Goal: Check status: Check status

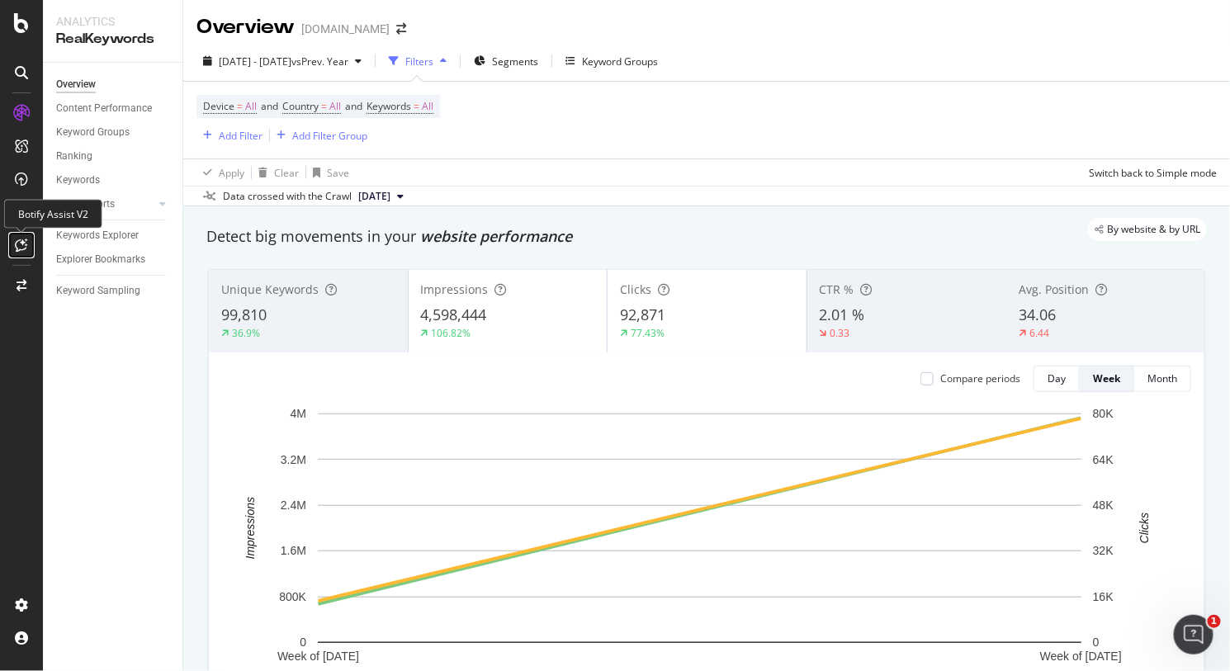
click at [26, 240] on icon at bounding box center [22, 244] width 12 height 13
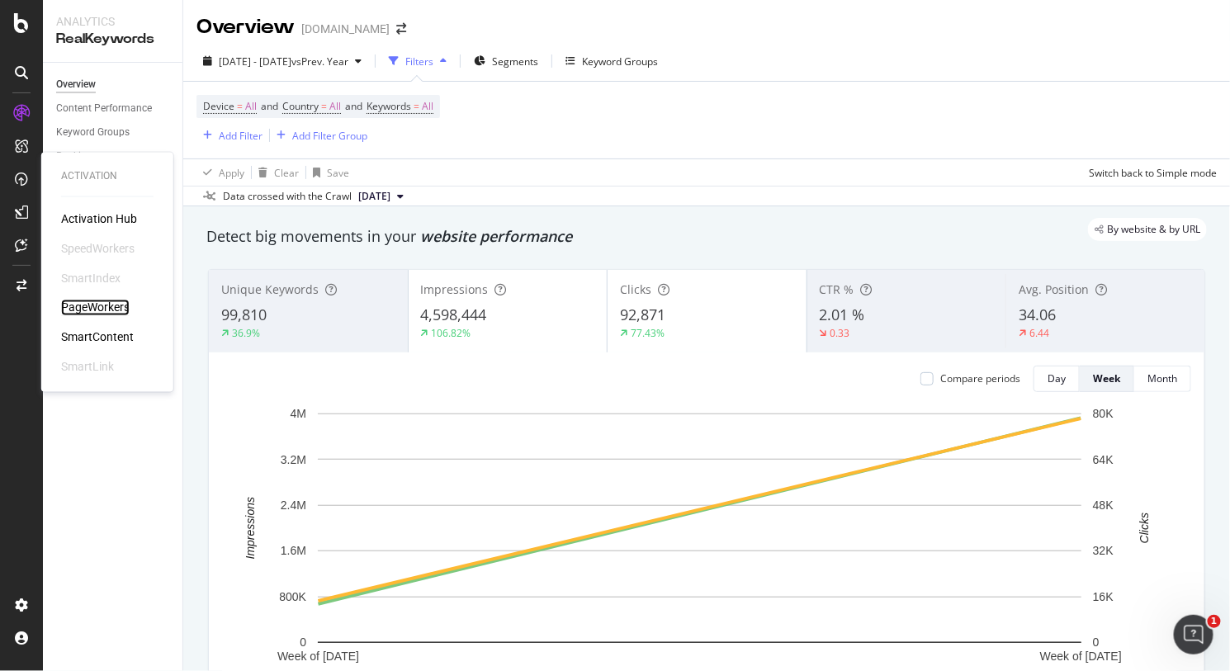
click at [86, 302] on div "PageWorkers" at bounding box center [95, 308] width 68 height 17
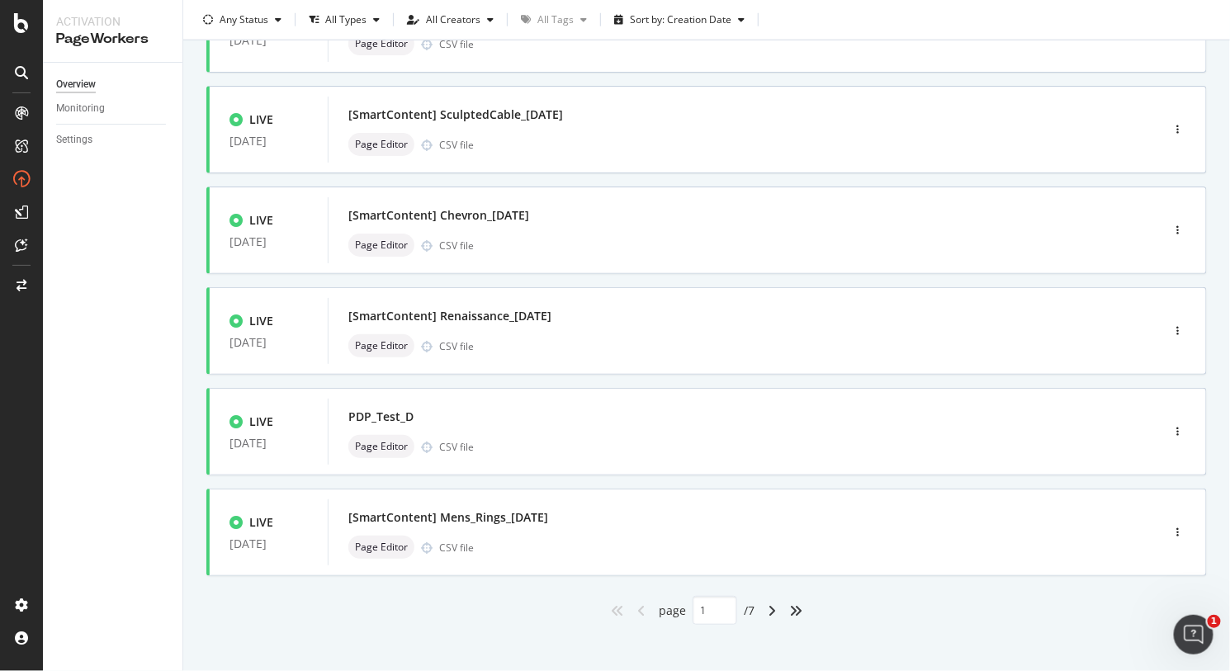
scroll to position [578, 0]
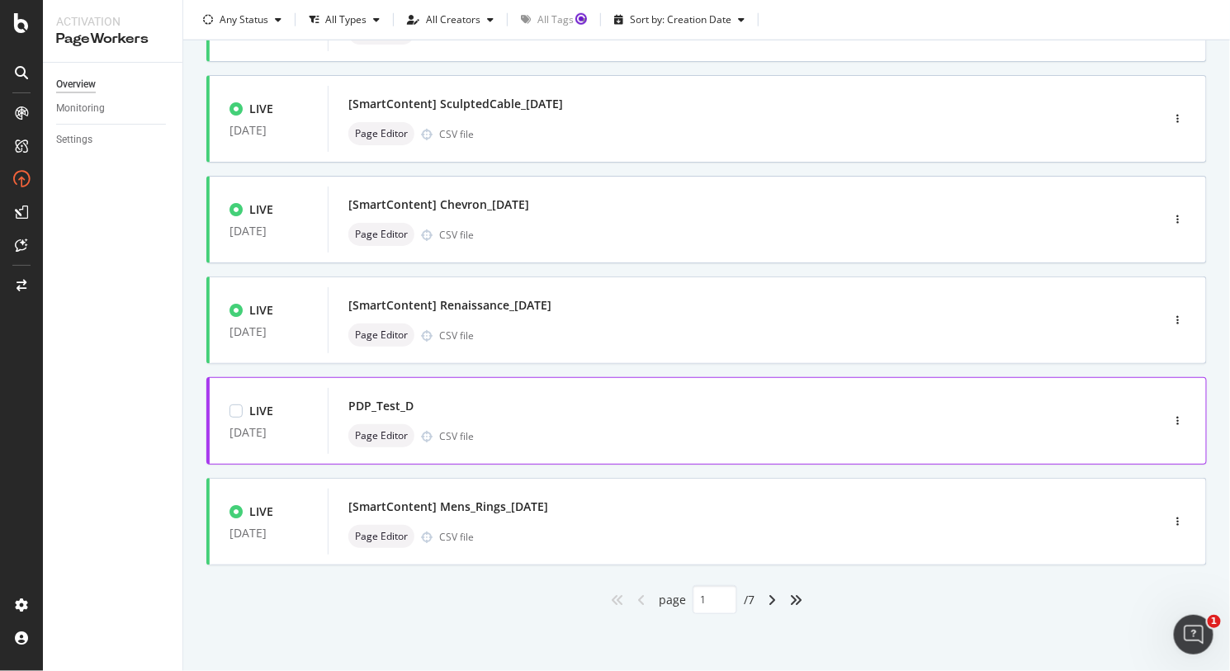
click at [429, 398] on div "PDP_Test_D" at bounding box center [719, 405] width 743 height 23
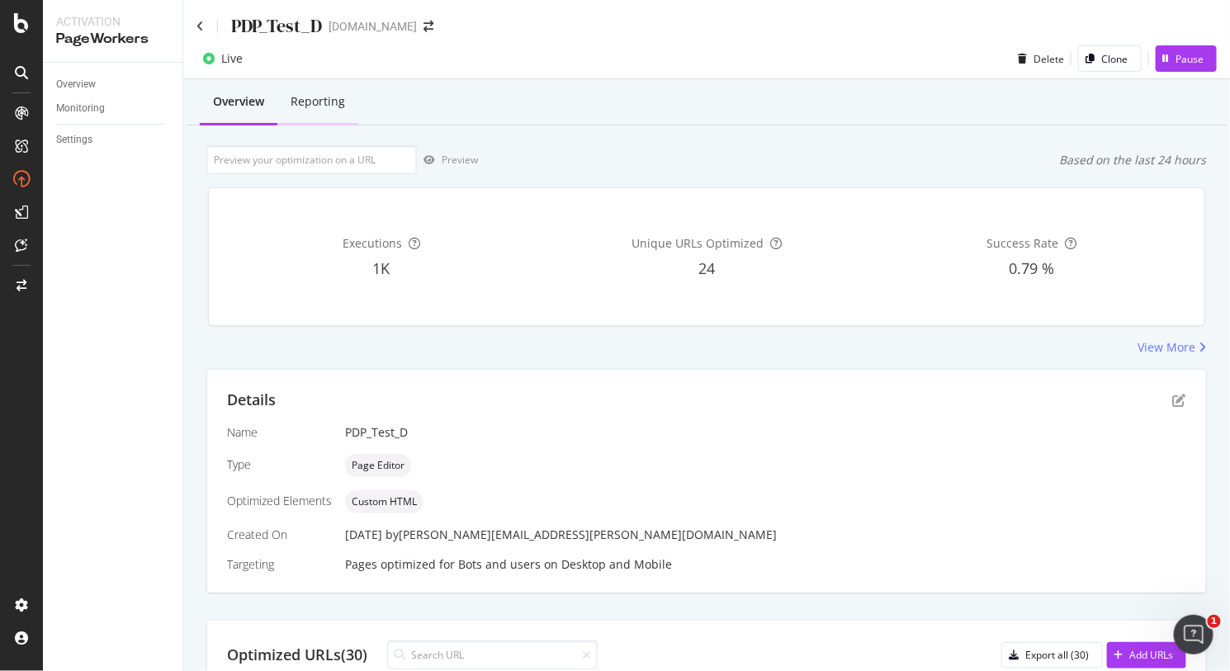
click at [306, 97] on div "Reporting" at bounding box center [317, 101] width 54 height 17
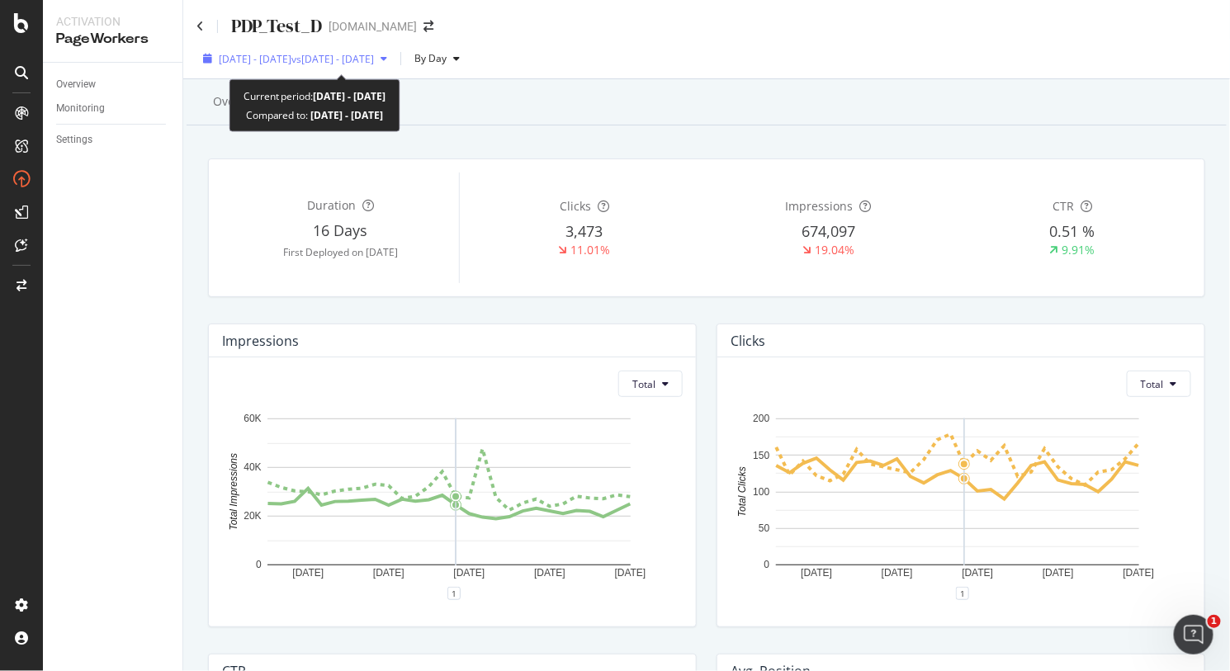
click at [374, 62] on span "vs 2025 Jul. 28th - Aug. 24th" at bounding box center [332, 59] width 83 height 14
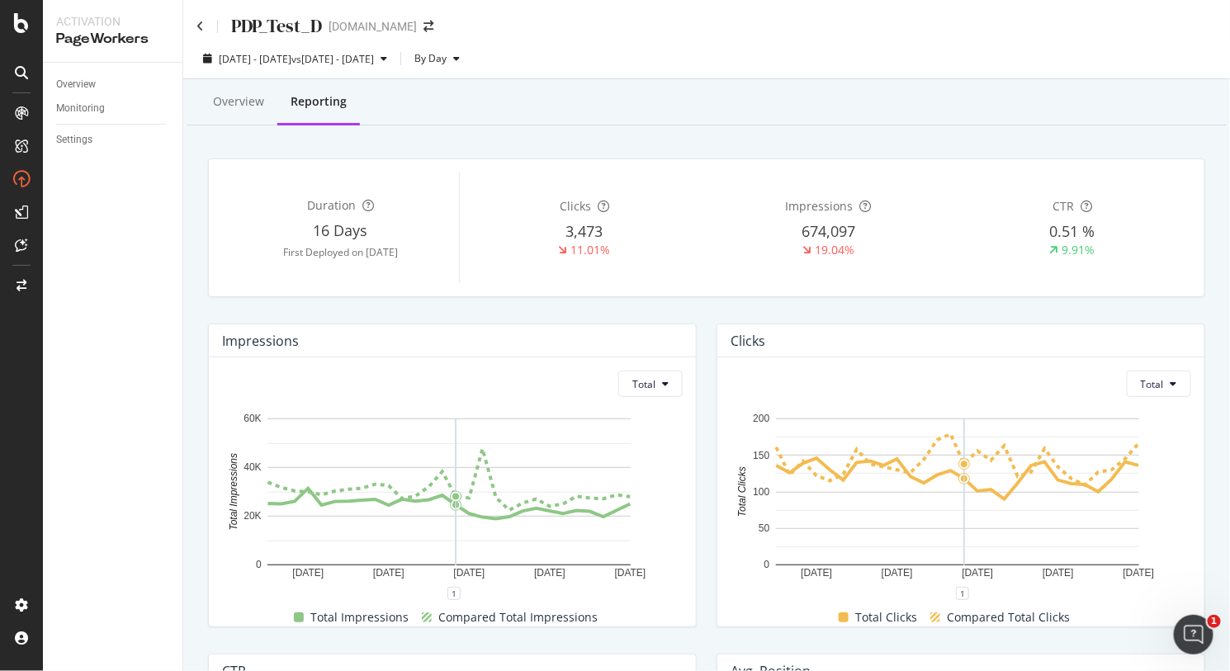
click at [642, 93] on div "Overview Reporting" at bounding box center [706, 103] width 1040 height 45
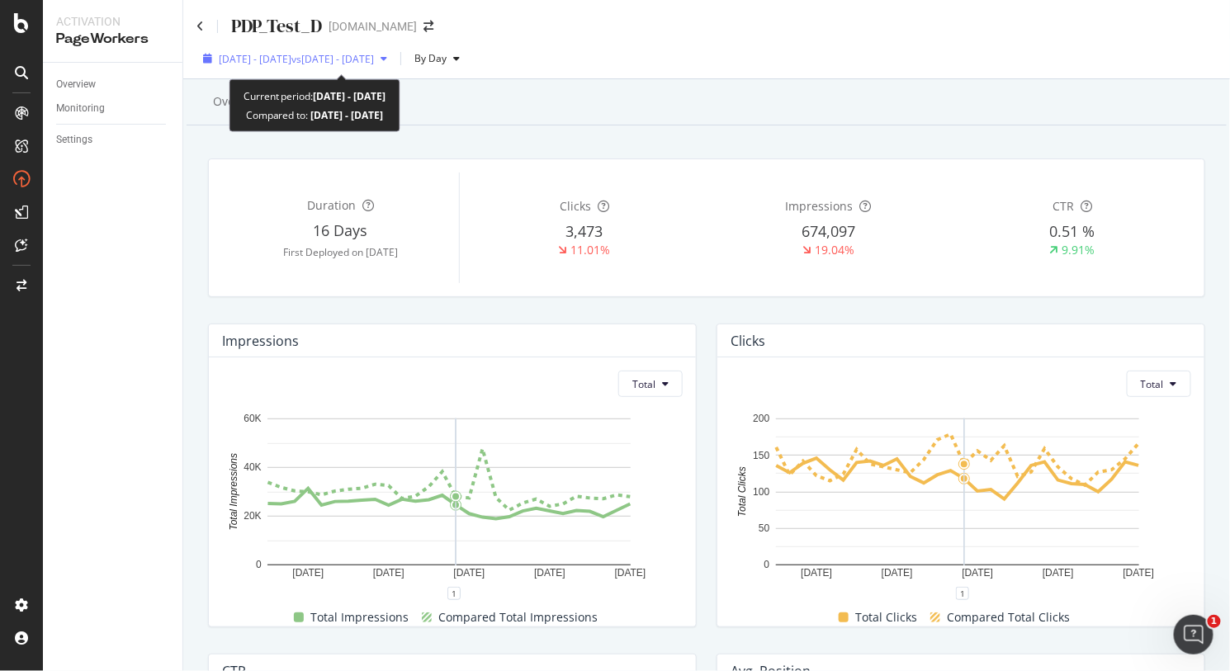
click at [357, 59] on span "vs 2025 Jul. 28th - Aug. 24th" at bounding box center [332, 59] width 83 height 14
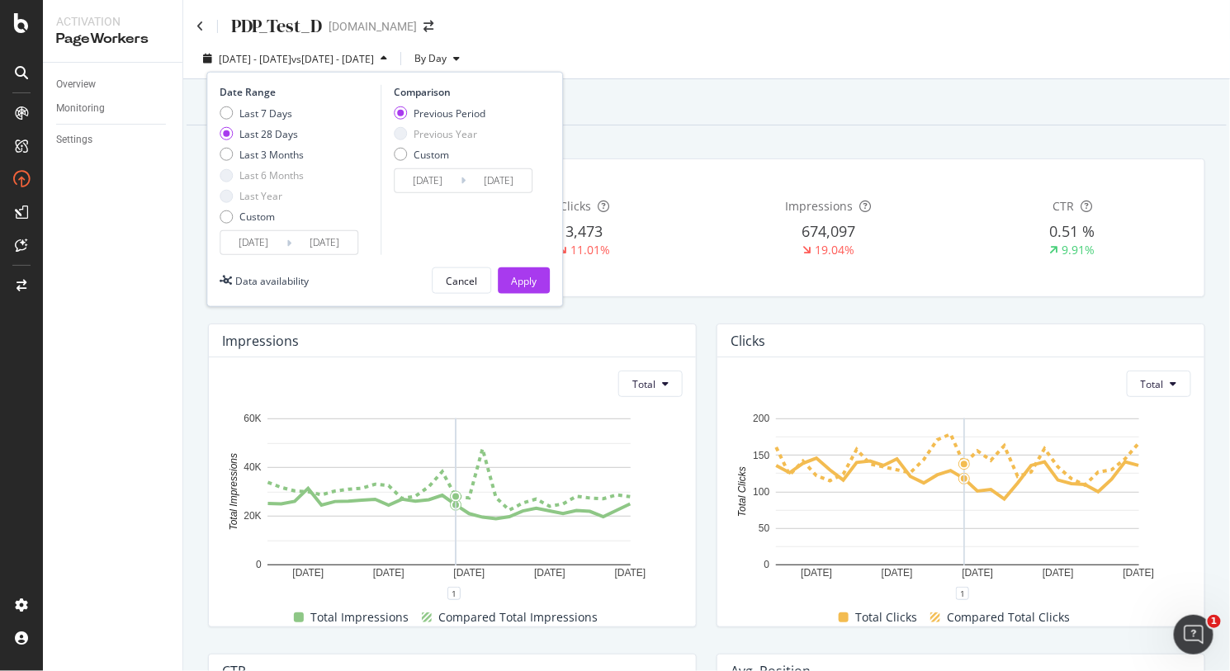
click at [276, 234] on input "2025/08/25" at bounding box center [253, 242] width 66 height 23
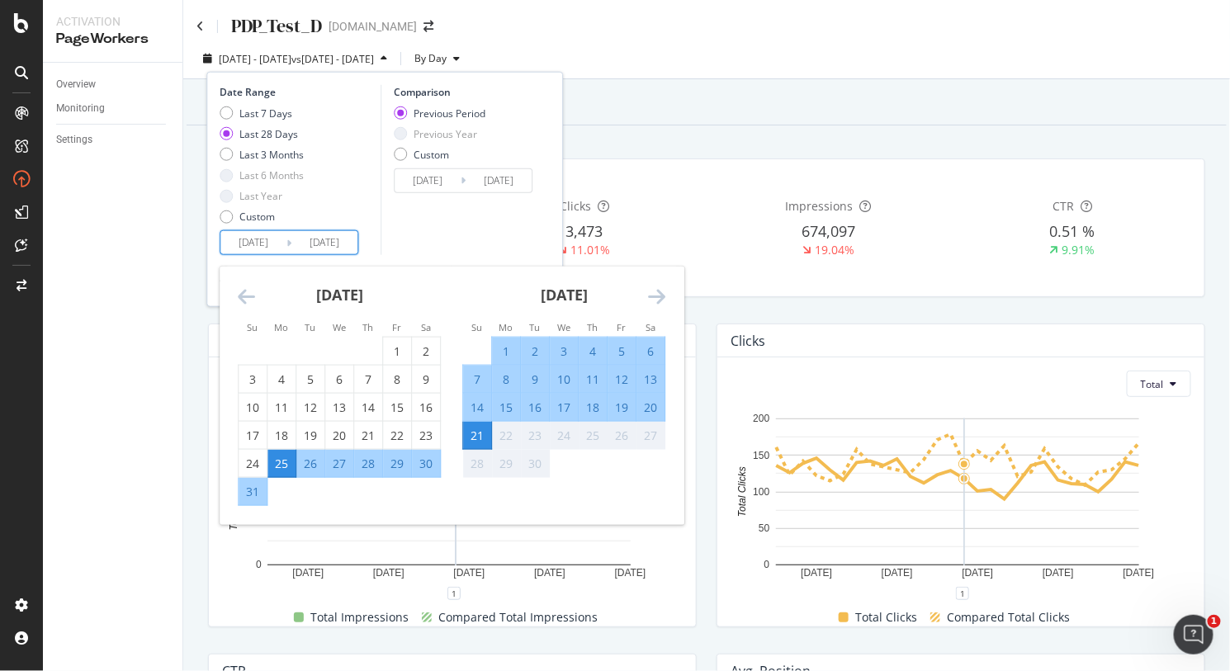
click at [654, 289] on icon "Move forward to switch to the next month." at bounding box center [656, 296] width 17 height 20
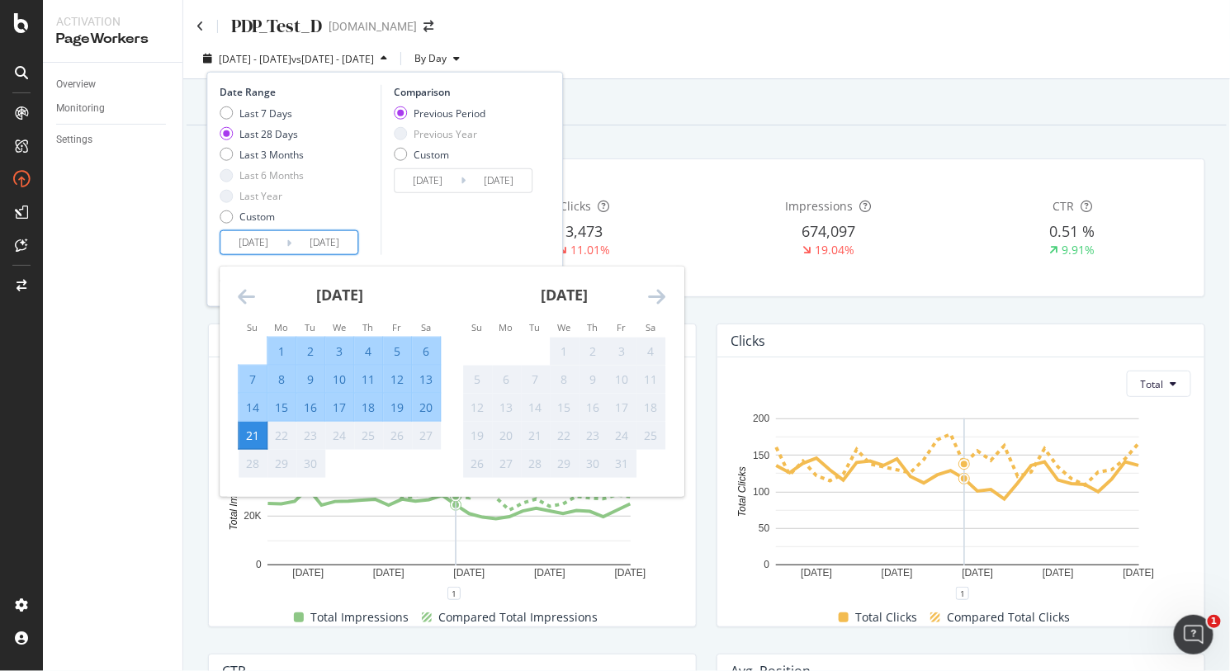
click at [339, 375] on div "10" at bounding box center [339, 379] width 28 height 17
type input "2025/09/10"
type input "2025/08/29"
type input "2025/09/09"
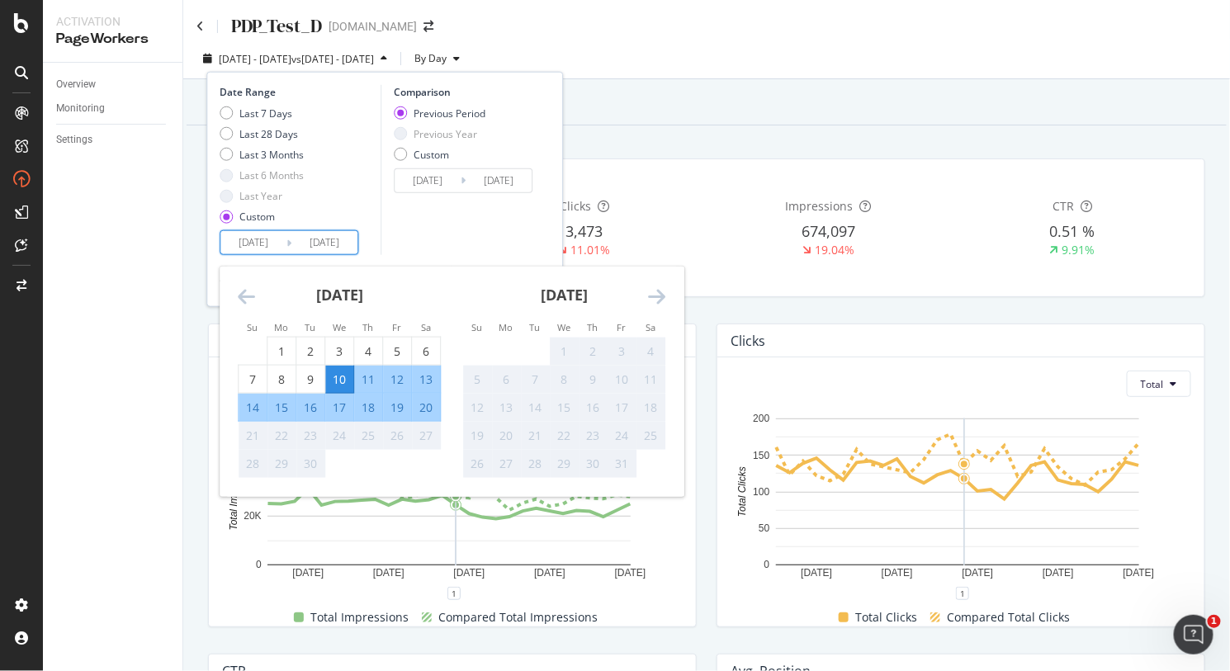
click at [451, 236] on div "Comparison Previous Period Previous Year Custom 2025/08/29 Navigate forward to …" at bounding box center [458, 170] width 157 height 170
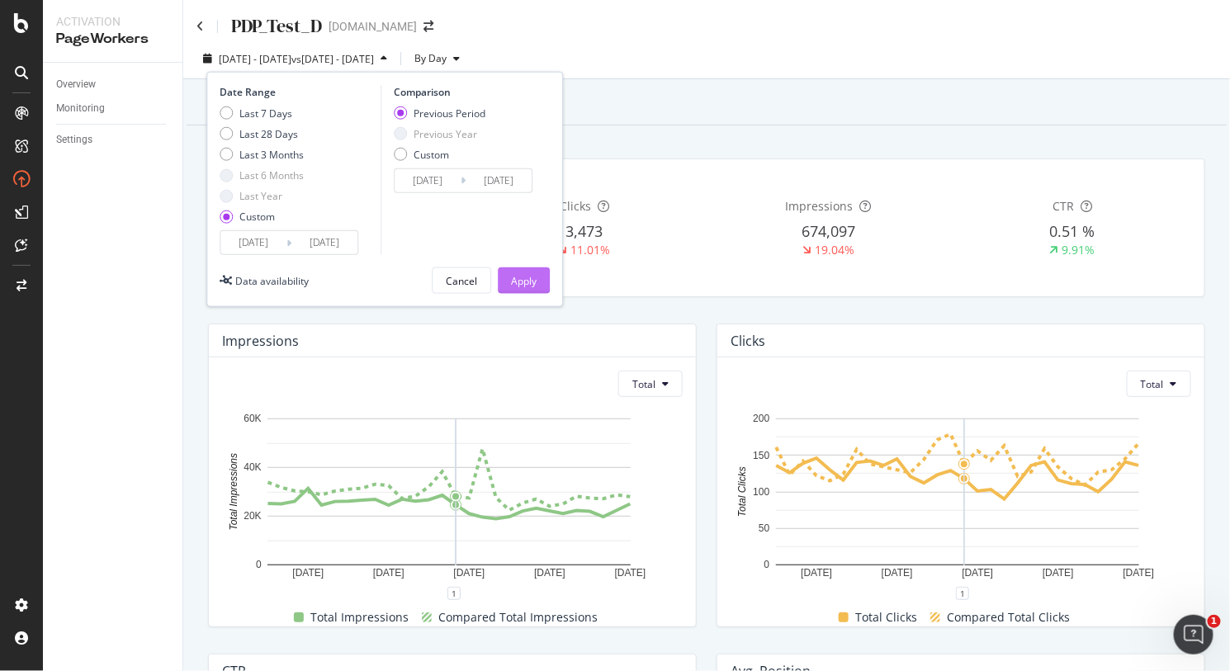
click at [518, 274] on div "Apply" at bounding box center [524, 281] width 26 height 14
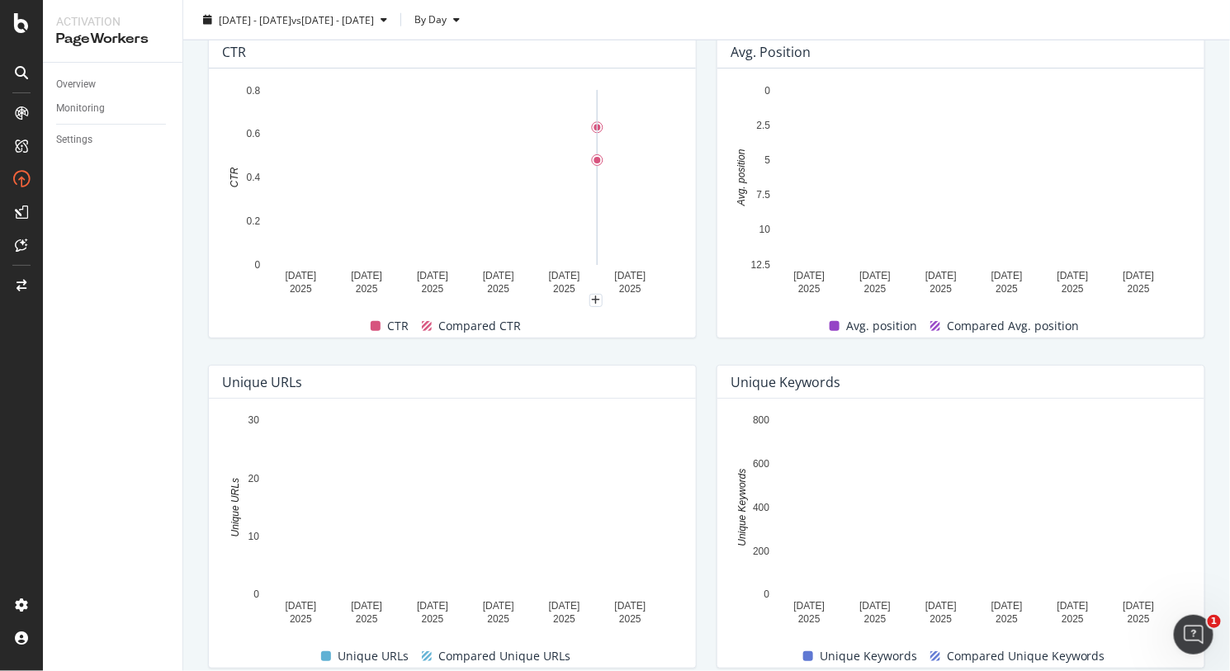
scroll to position [413, 0]
